Goal: Task Accomplishment & Management: Complete application form

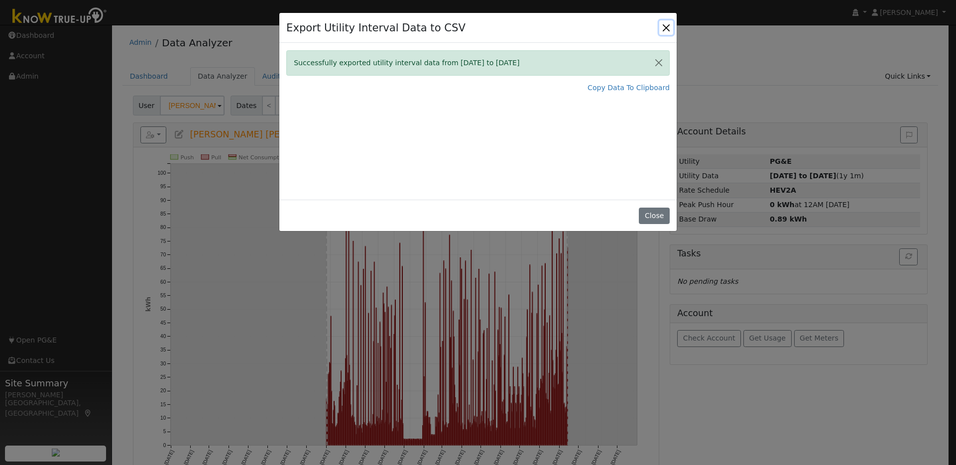
click at [663, 29] on button "Close" at bounding box center [666, 27] width 14 height 14
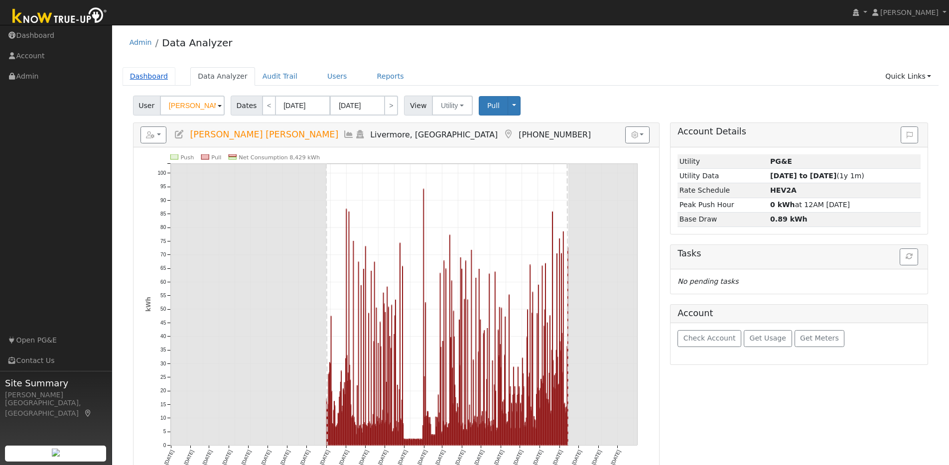
click at [154, 79] on link "Dashboard" at bounding box center [149, 76] width 53 height 18
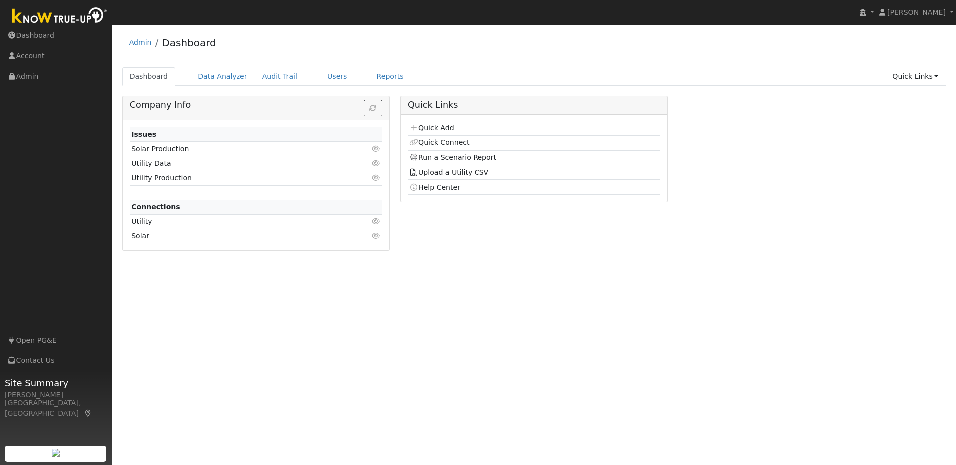
click at [431, 126] on link "Quick Add" at bounding box center [431, 128] width 44 height 8
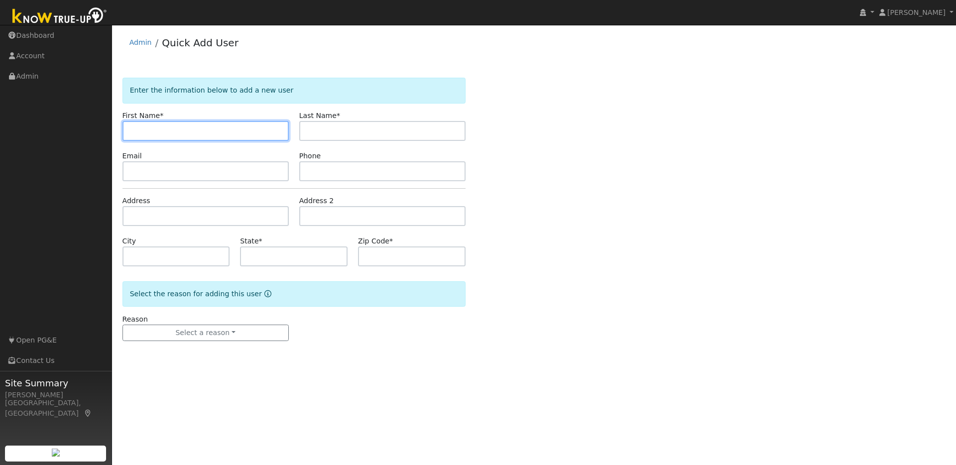
paste input "Michael Kayton"
drag, startPoint x: 156, startPoint y: 130, endPoint x: 260, endPoint y: 137, distance: 104.9
click at [260, 137] on input "Michael Kayton" at bounding box center [206, 131] width 166 height 20
type input "Michael"
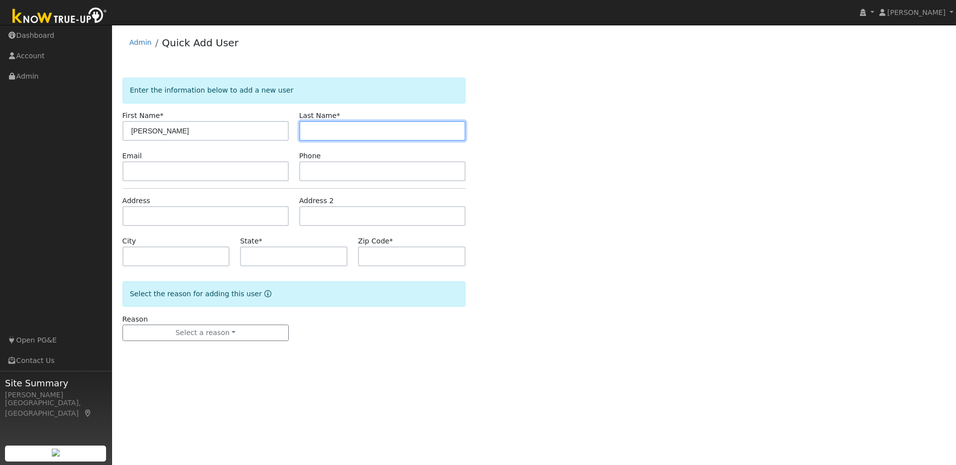
click at [308, 130] on input "text" at bounding box center [382, 131] width 166 height 20
paste input "Michael Kayton"
drag, startPoint x: 335, startPoint y: 131, endPoint x: 305, endPoint y: 130, distance: 30.4
click at [300, 130] on input "Michael Kayton" at bounding box center [382, 131] width 166 height 20
type input "Kayton"
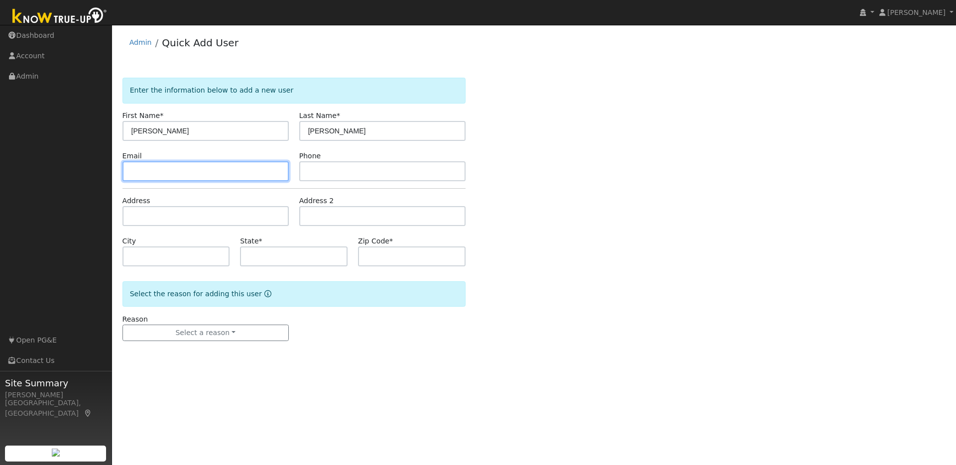
click at [195, 174] on input "text" at bounding box center [206, 171] width 166 height 20
paste input "mkayton@gmail.com"
type input "mkayton@gmail.com"
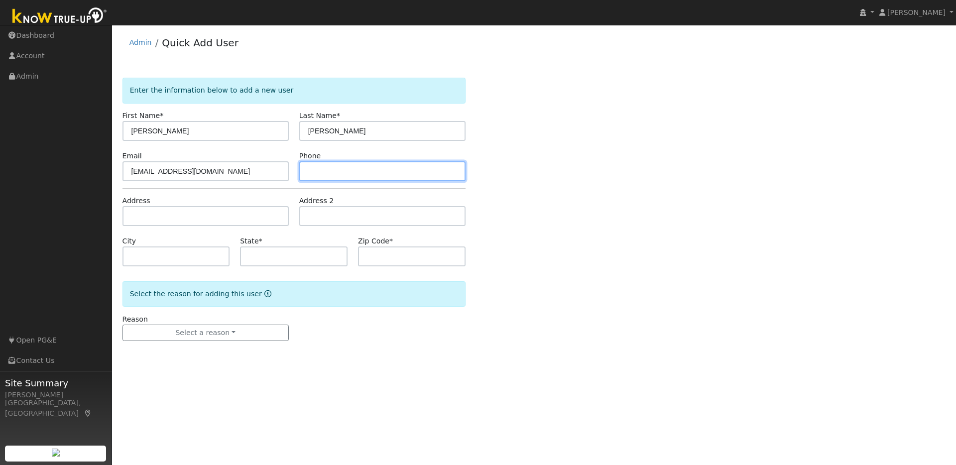
click at [323, 172] on input "text" at bounding box center [382, 171] width 166 height 20
paste input "4155038277"
type input "4155038277"
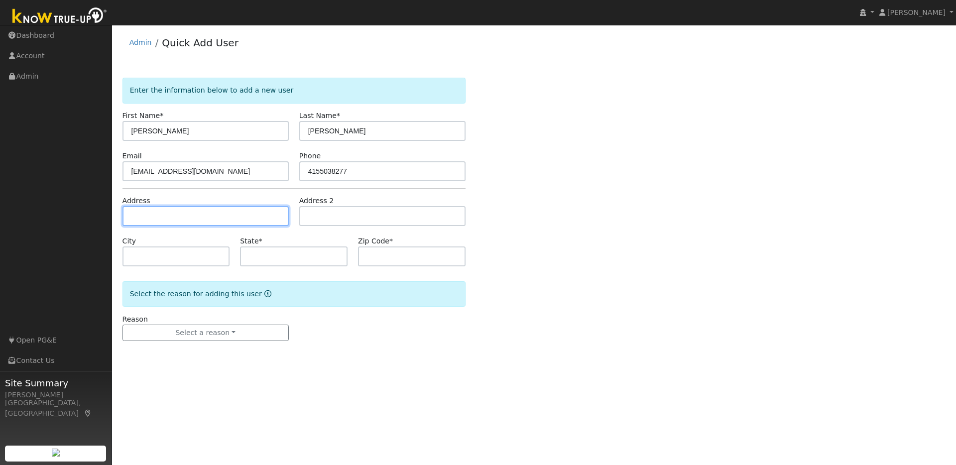
click at [206, 221] on input "text" at bounding box center [206, 216] width 166 height 20
paste input "2505 Dapplegray Ln., Walnut Creek, Ca 94596"
type input "2505 Dapplegray Lane"
type input "Walnut Creek"
type input "CA"
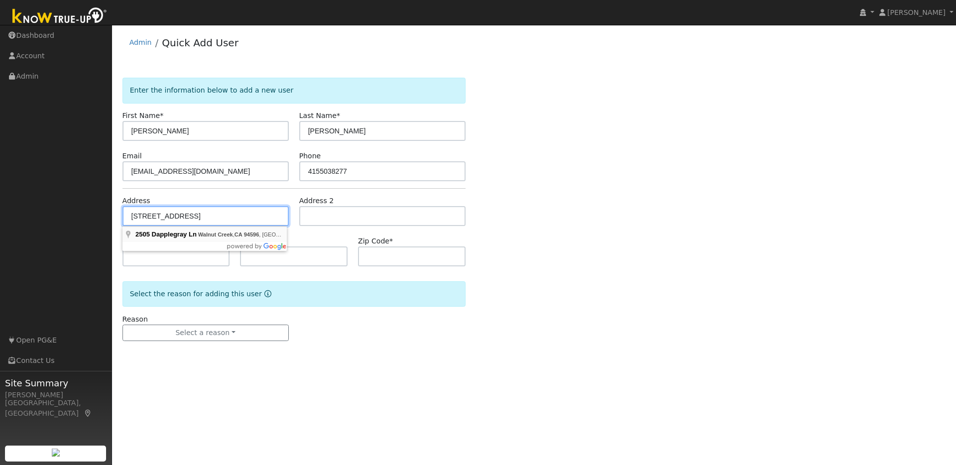
type input "94596"
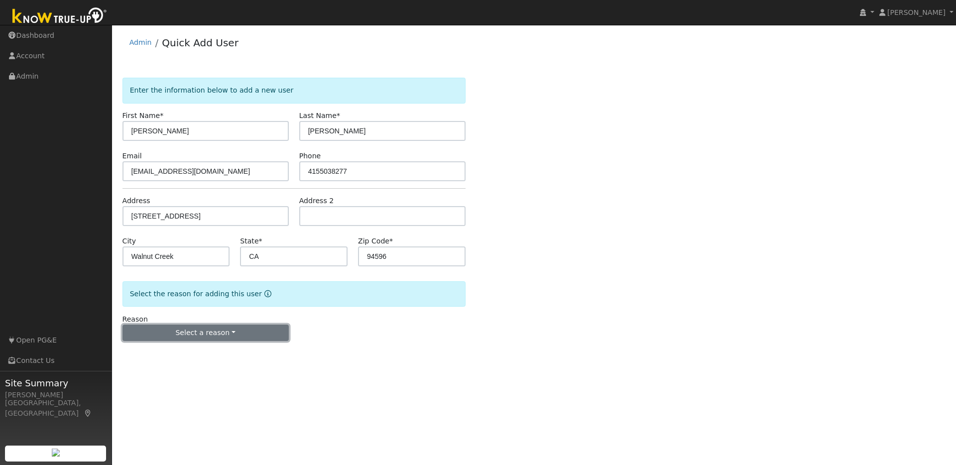
click at [236, 332] on button "Select a reason" at bounding box center [206, 333] width 166 height 17
click at [157, 353] on link "New lead" at bounding box center [178, 354] width 110 height 14
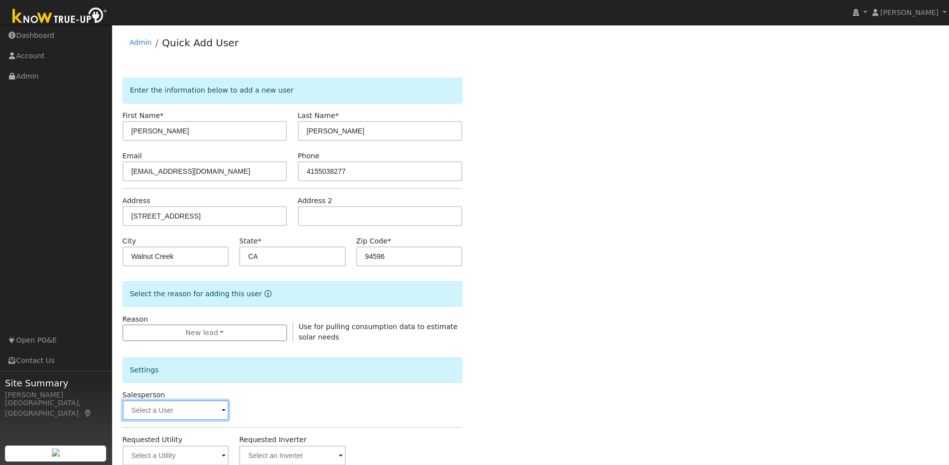
click at [220, 408] on input "text" at bounding box center [176, 410] width 107 height 20
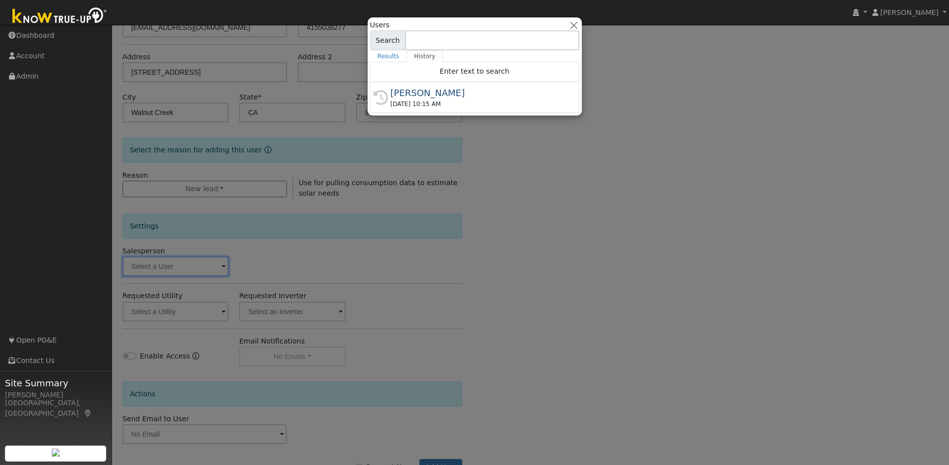
scroll to position [180, 0]
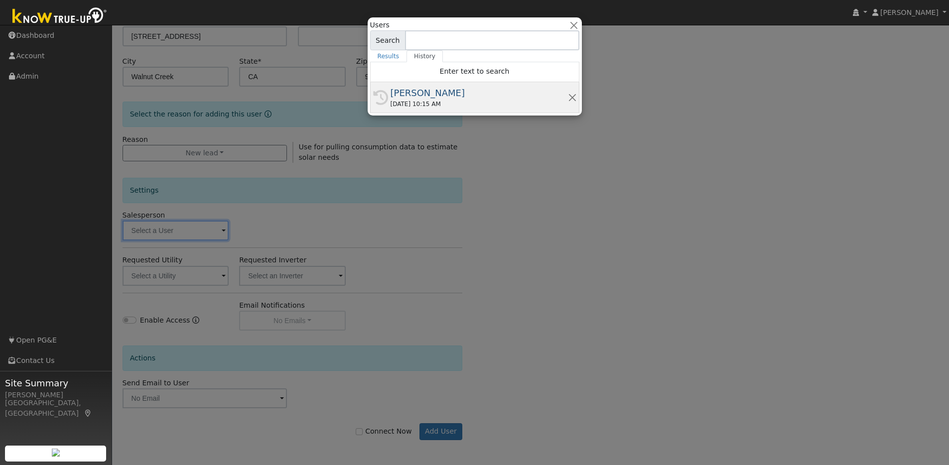
click at [481, 102] on div "09/16/2025 10:15 AM" at bounding box center [478, 104] width 177 height 9
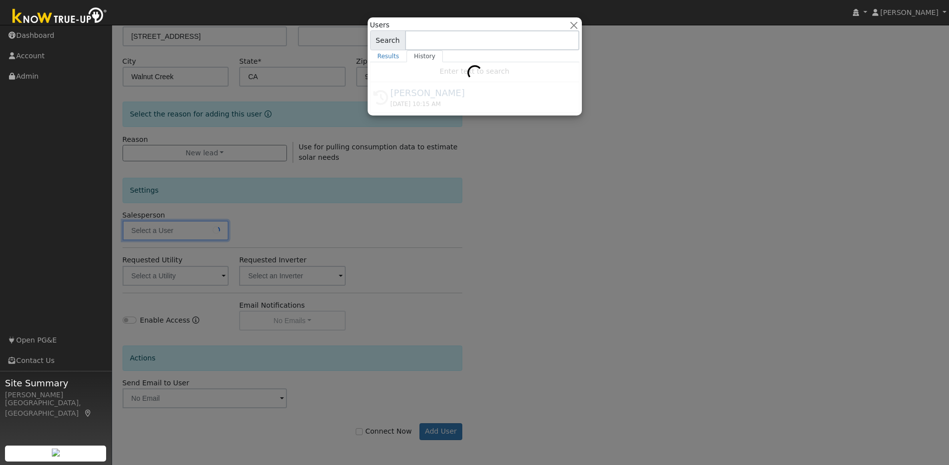
type input "[PERSON_NAME]"
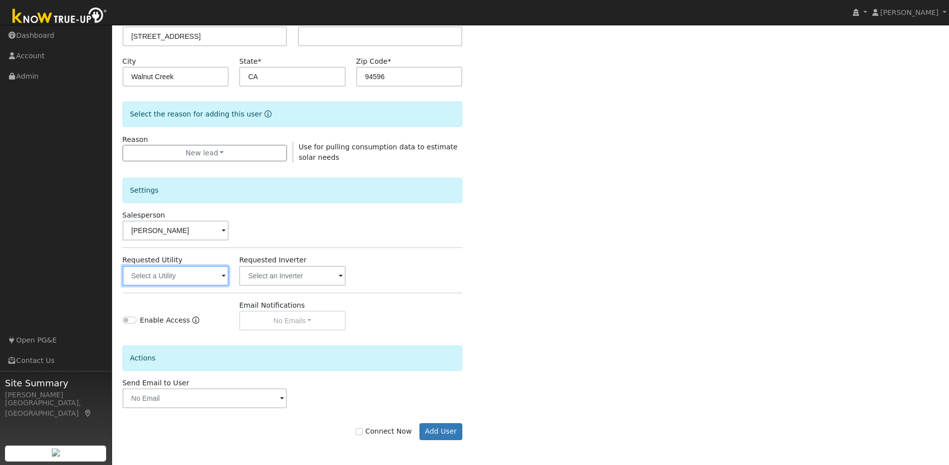
click at [221, 277] on input "text" at bounding box center [176, 276] width 107 height 20
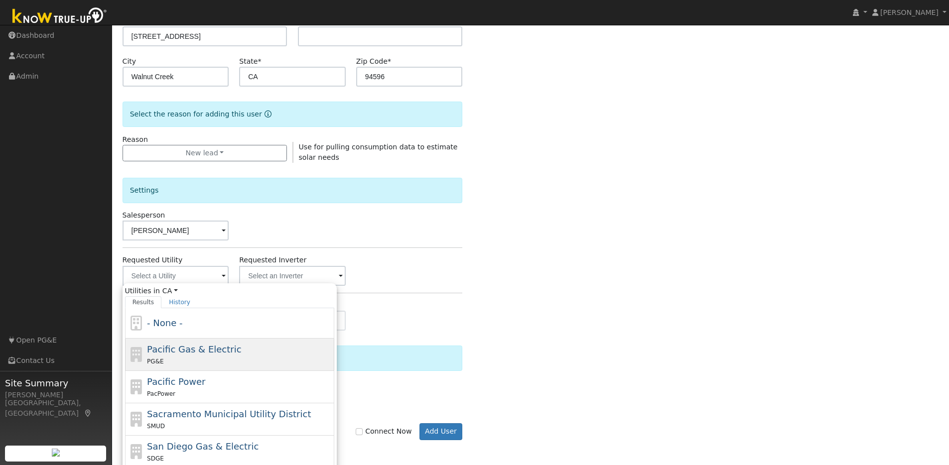
click at [176, 350] on span "Pacific Gas & Electric" at bounding box center [194, 349] width 94 height 10
type input "Pacific Gas & Electric"
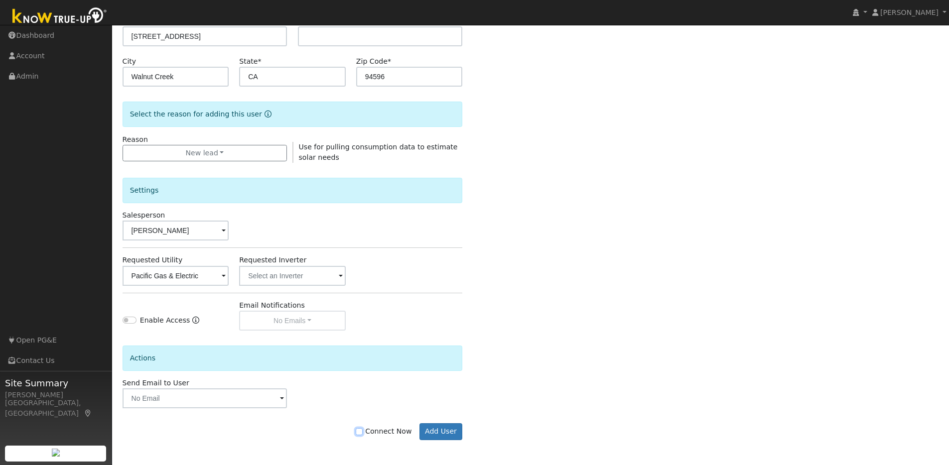
click at [362, 433] on input "Connect Now" at bounding box center [359, 431] width 7 height 7
checkbox input "true"
click at [436, 429] on button "Add User" at bounding box center [440, 431] width 43 height 17
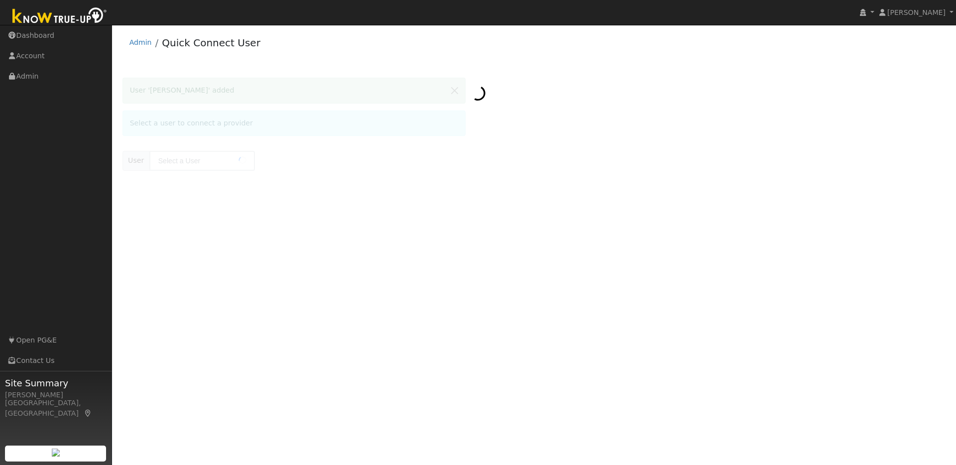
type input "Michael Kayton"
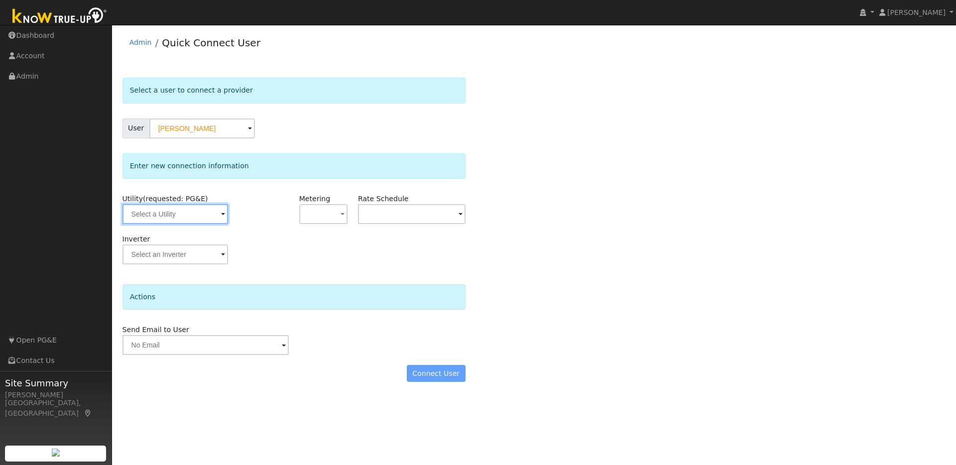
drag, startPoint x: 201, startPoint y: 218, endPoint x: 210, endPoint y: 219, distance: 9.0
click at [202, 218] on input "text" at bounding box center [176, 214] width 106 height 20
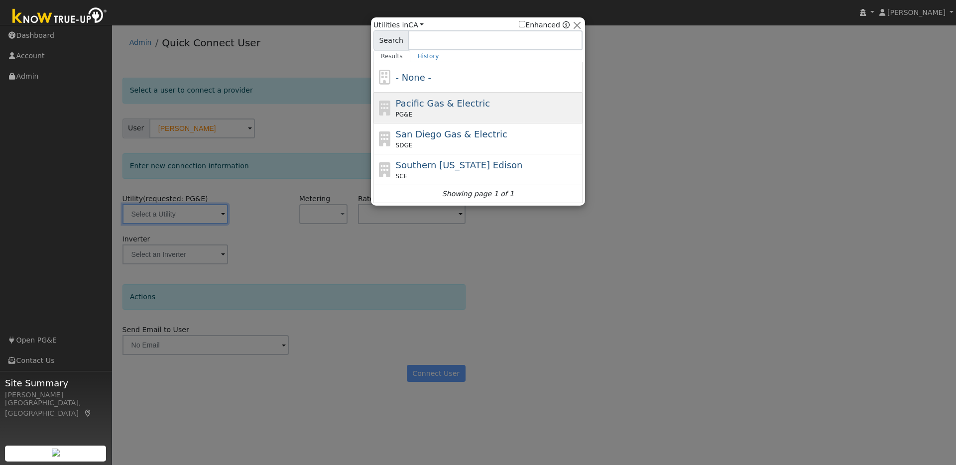
click at [473, 117] on div "PG&E" at bounding box center [488, 114] width 185 height 9
type input "PG&E"
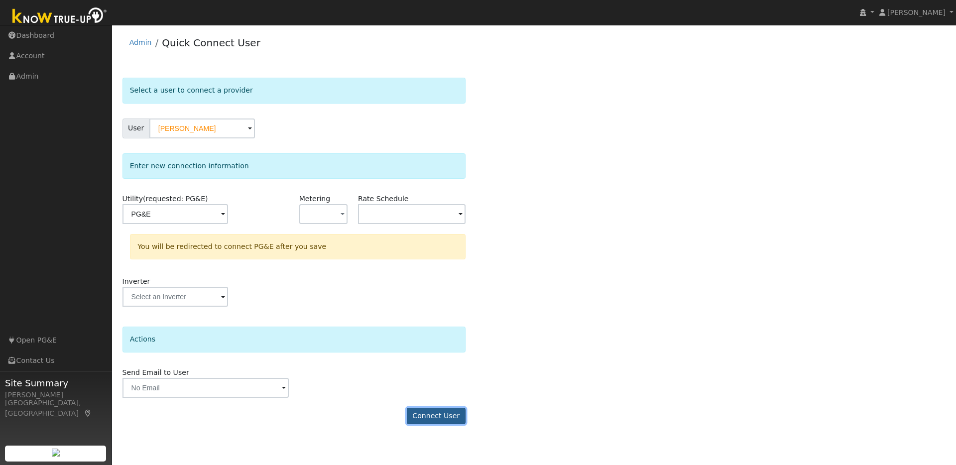
click at [440, 413] on button "Connect User" at bounding box center [436, 416] width 59 height 17
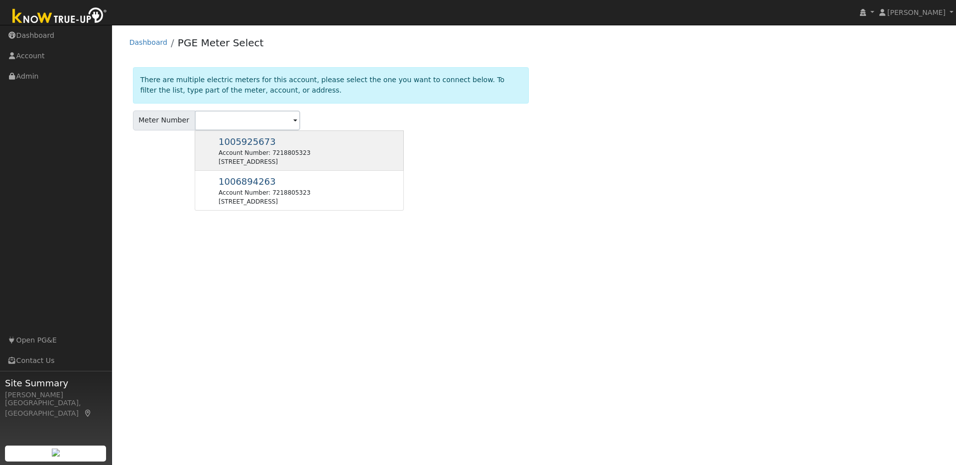
click at [239, 138] on span "1005925673" at bounding box center [247, 141] width 57 height 10
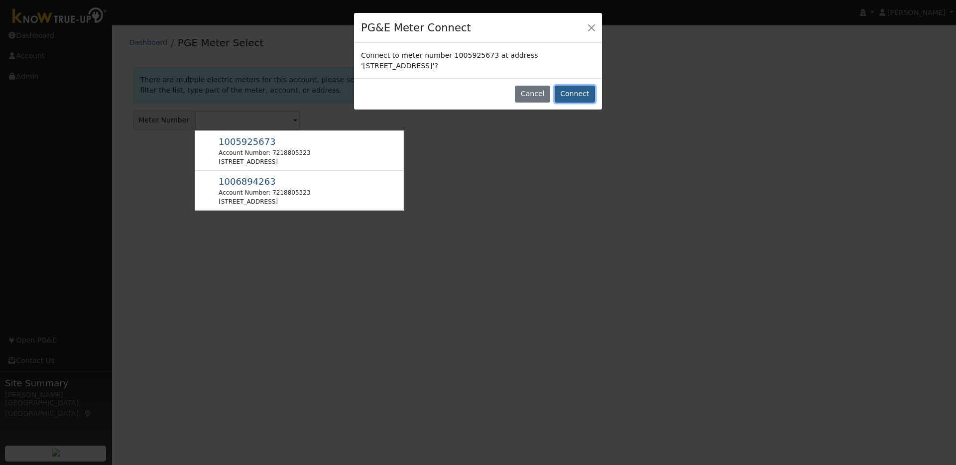
click at [578, 94] on button "Connect" at bounding box center [575, 94] width 40 height 17
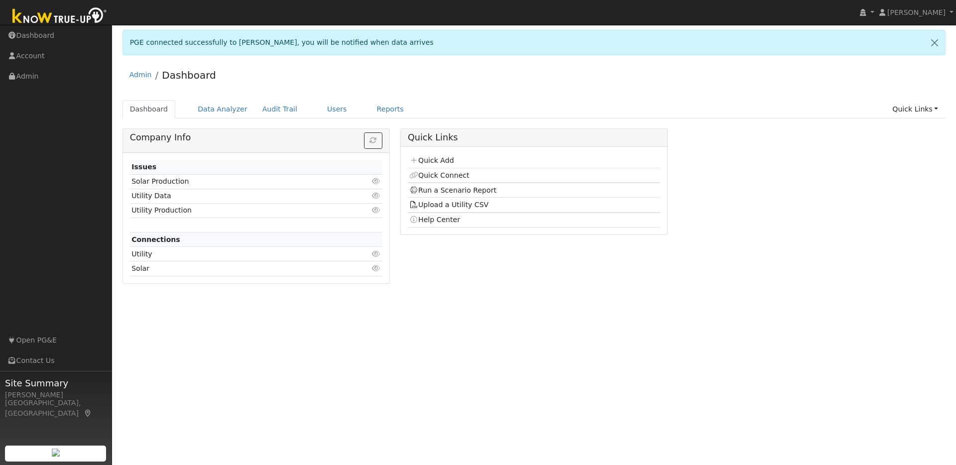
click at [84, 14] on img at bounding box center [59, 16] width 105 height 22
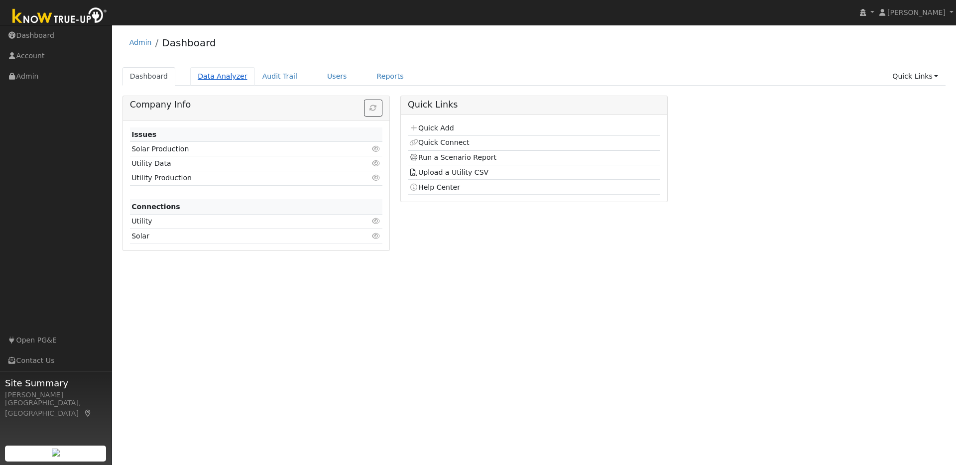
click at [210, 77] on link "Data Analyzer" at bounding box center [222, 76] width 65 height 18
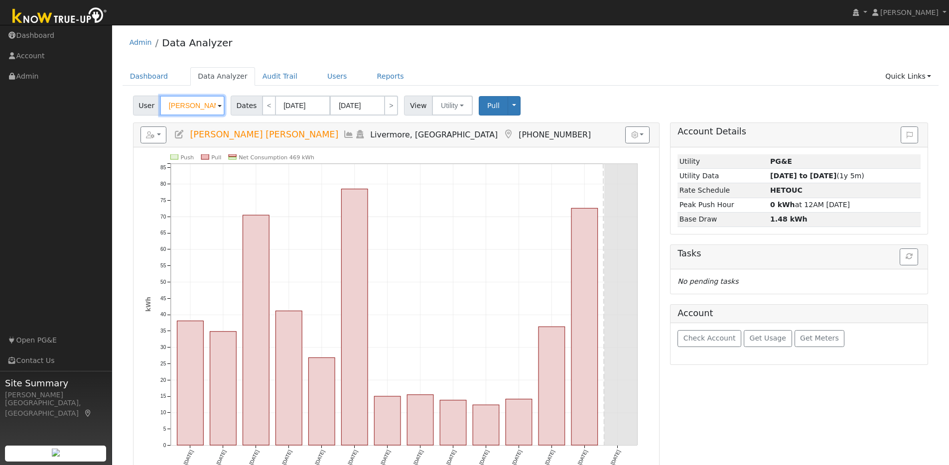
drag, startPoint x: 215, startPoint y: 107, endPoint x: 163, endPoint y: 98, distance: 53.1
click at [152, 100] on div "User [PERSON_NAME] [PERSON_NAME]" at bounding box center [180, 106] width 94 height 20
type input "[PERSON_NAME]"
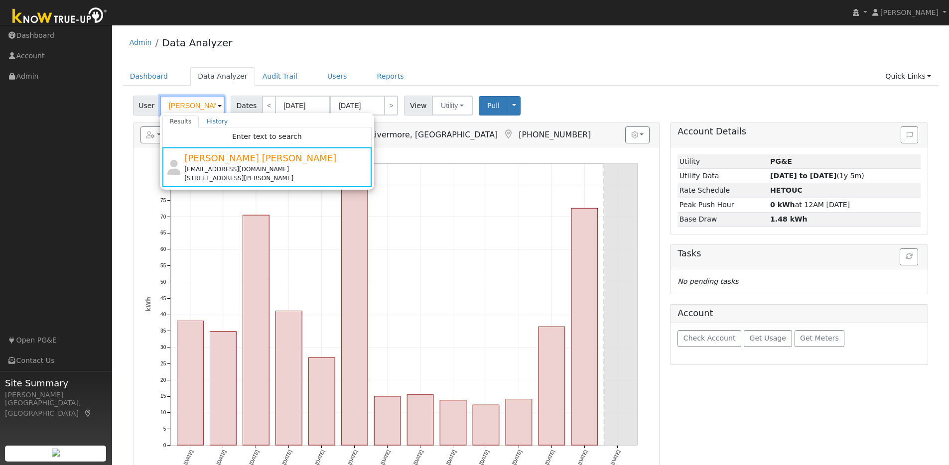
drag, startPoint x: 210, startPoint y: 104, endPoint x: 161, endPoint y: 106, distance: 48.9
click at [161, 106] on input "[PERSON_NAME]" at bounding box center [192, 106] width 65 height 20
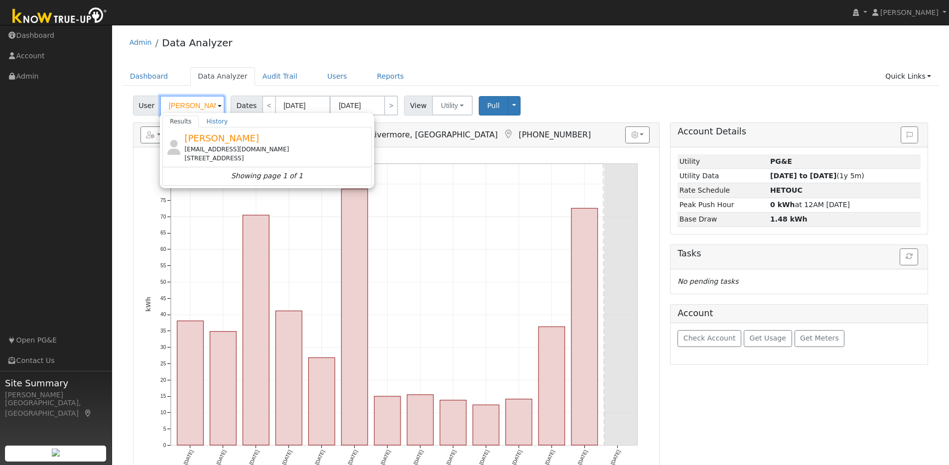
scroll to position [0, 1]
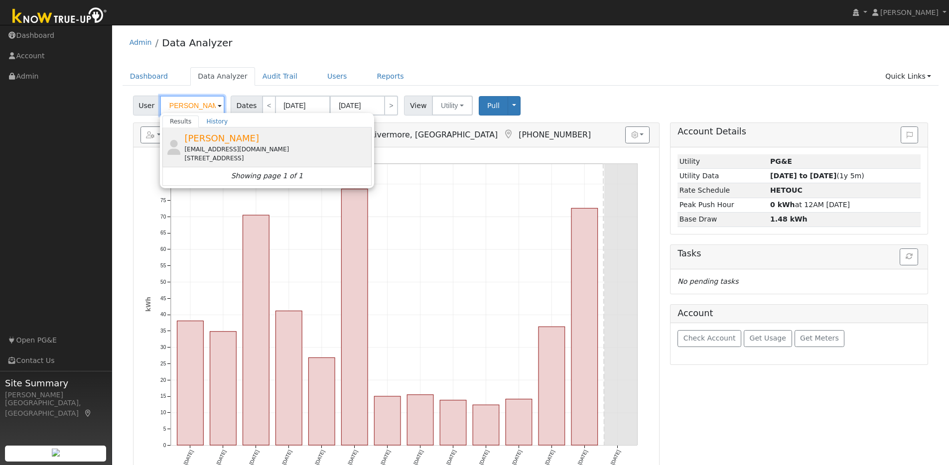
type input "[PERSON_NAME]"
click at [322, 140] on div "[PERSON_NAME] [EMAIL_ADDRESS][DOMAIN_NAME] [STREET_ADDRESS]" at bounding box center [276, 146] width 185 height 31
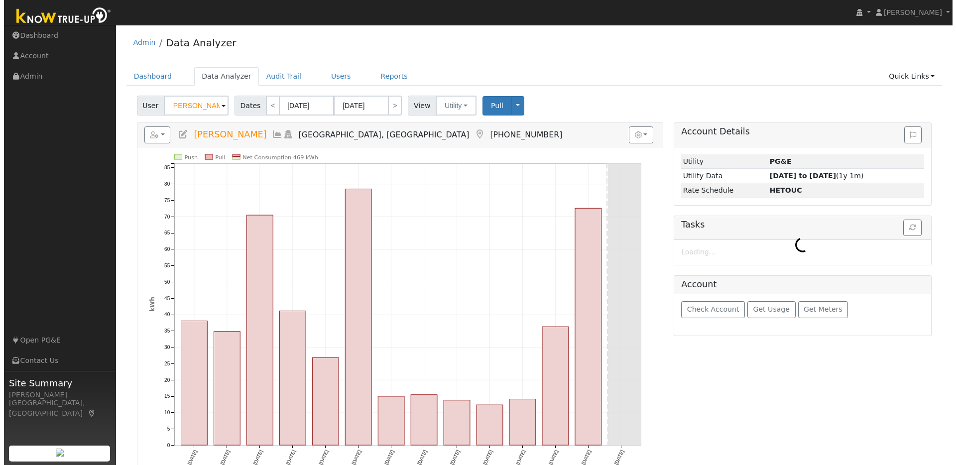
scroll to position [0, 0]
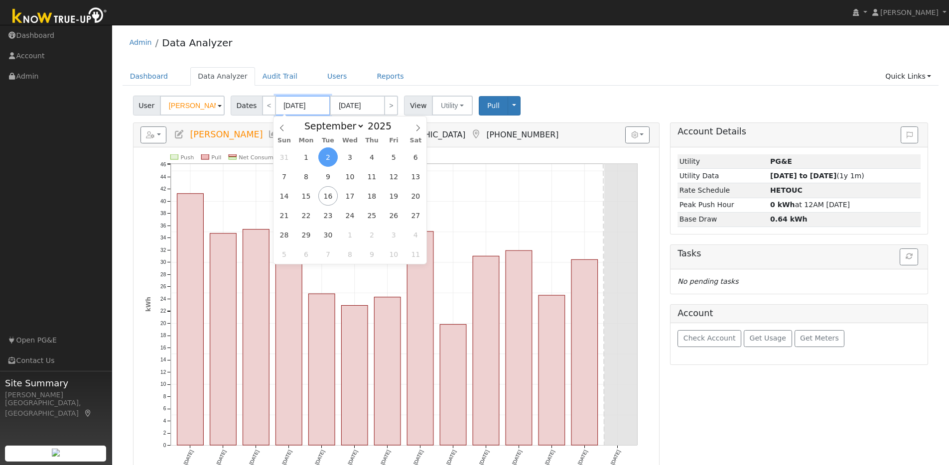
click at [323, 103] on input "[DATE]" at bounding box center [302, 106] width 55 height 20
click at [393, 127] on span at bounding box center [396, 128] width 7 height 5
type input "2024"
click at [284, 159] on span "1" at bounding box center [283, 156] width 19 height 19
type input "[DATE]"
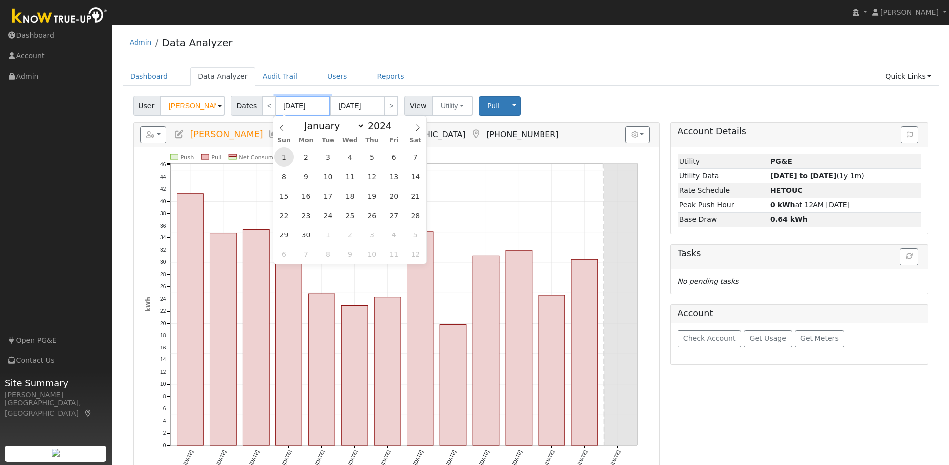
type input "[DATE]"
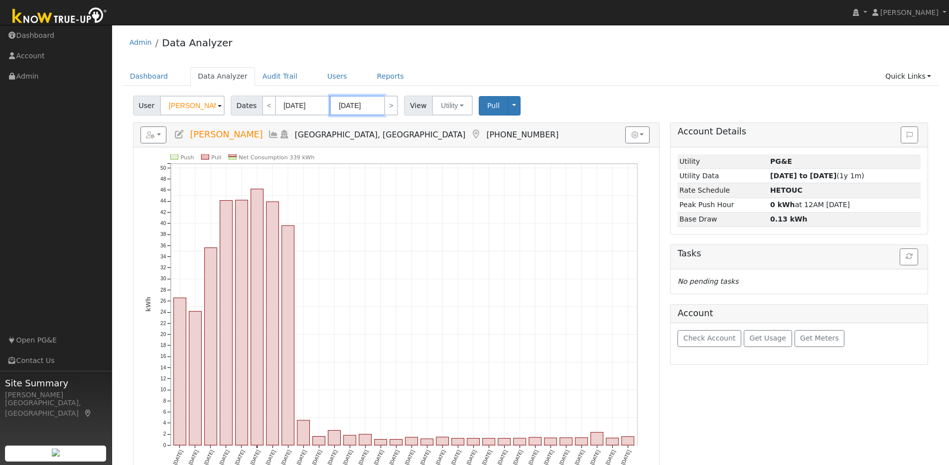
click at [375, 106] on input "[DATE]" at bounding box center [357, 106] width 55 height 20
click at [448, 124] on span at bounding box center [451, 123] width 7 height 5
type input "2025"
click at [407, 124] on select "January February March April May June July August September October November De…" at bounding box center [386, 126] width 65 height 12
select select "7"
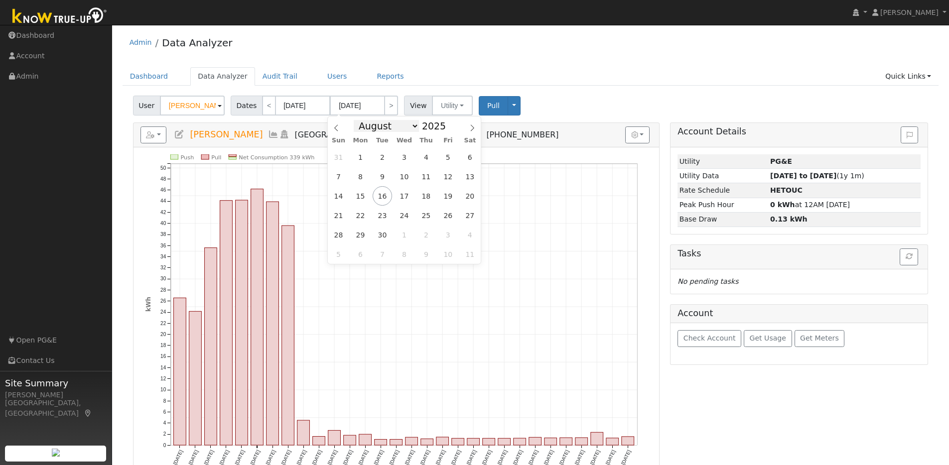
click at [357, 120] on select "January February March April May June July August September October November De…" at bounding box center [386, 126] width 65 height 12
click at [337, 256] on span "31" at bounding box center [338, 254] width 19 height 19
type input "[DATE]"
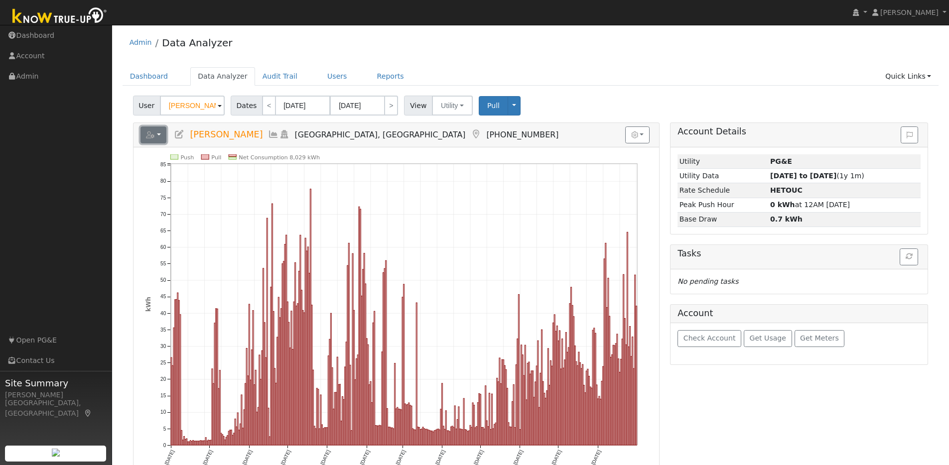
click at [163, 132] on button "button" at bounding box center [153, 135] width 26 height 17
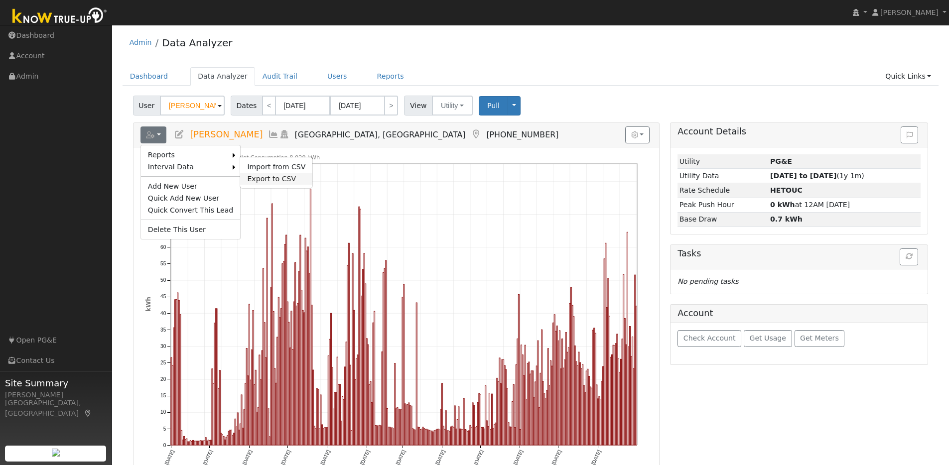
click at [255, 176] on link "Export to CSV" at bounding box center [276, 179] width 72 height 12
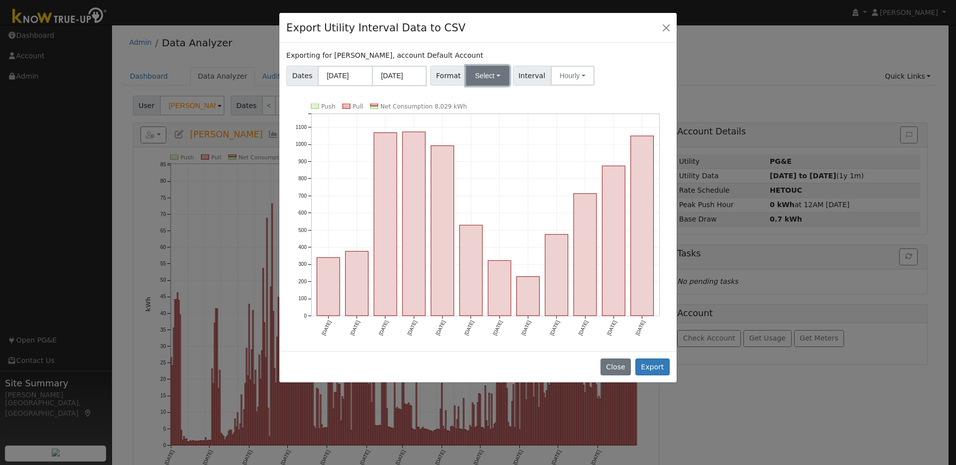
click at [499, 80] on button "Select" at bounding box center [487, 76] width 43 height 20
click at [484, 187] on link "OpenSolar" at bounding box center [500, 189] width 71 height 14
click at [655, 363] on button "Export" at bounding box center [653, 367] width 34 height 17
